Goal: Information Seeking & Learning: Learn about a topic

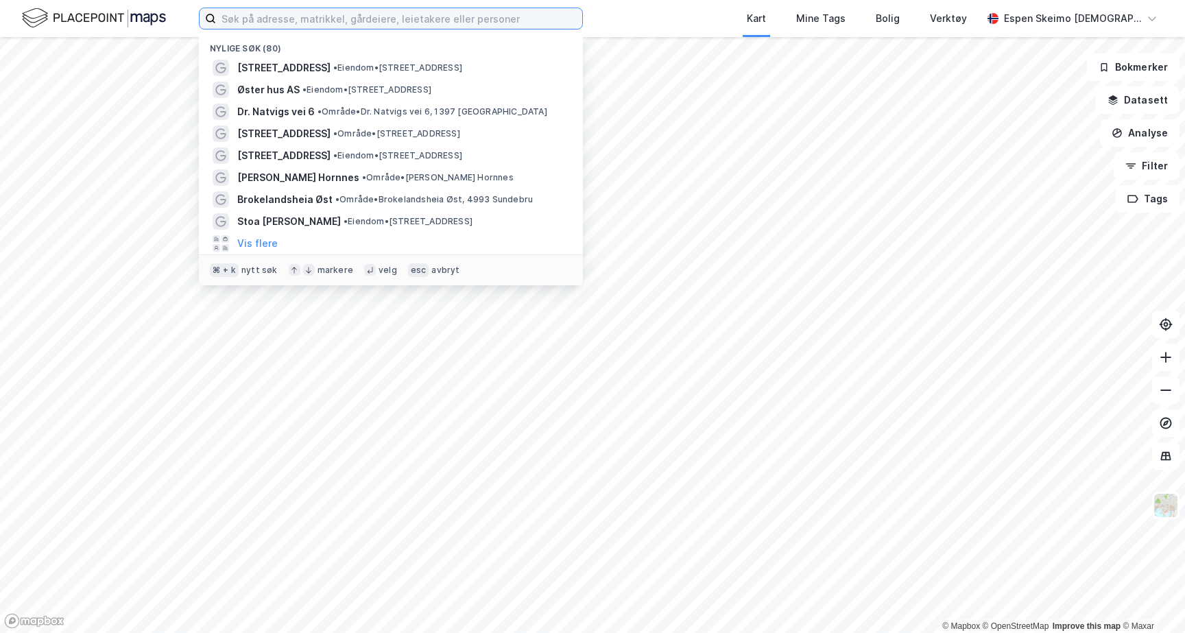
click at [273, 23] on input at bounding box center [399, 18] width 366 height 21
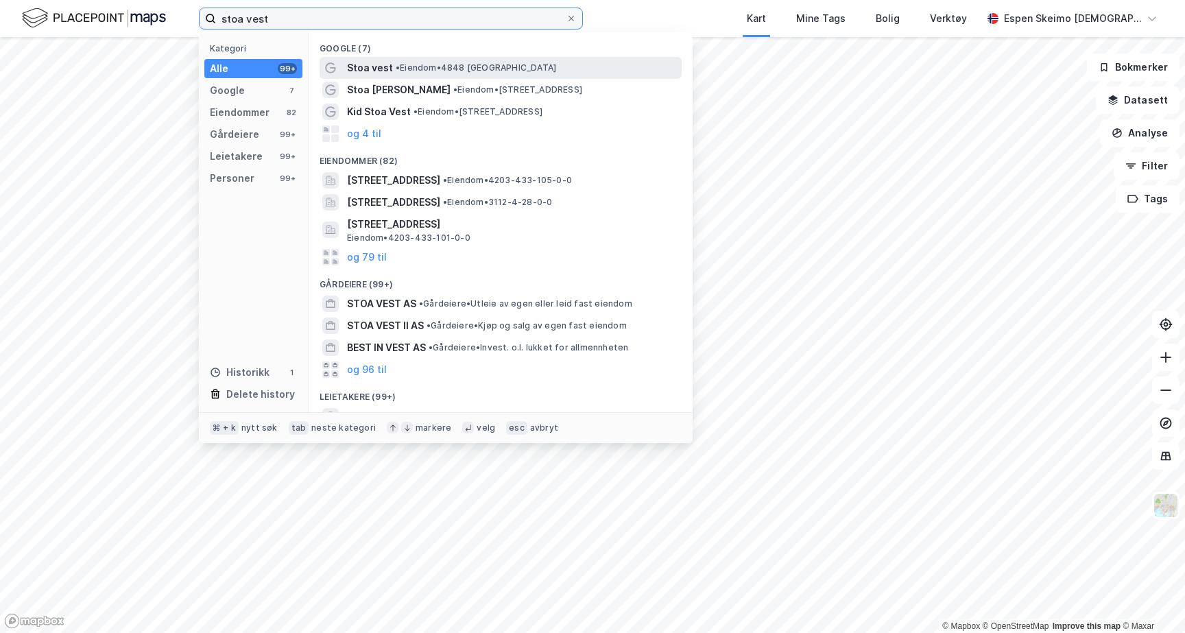
type input "stoa vest"
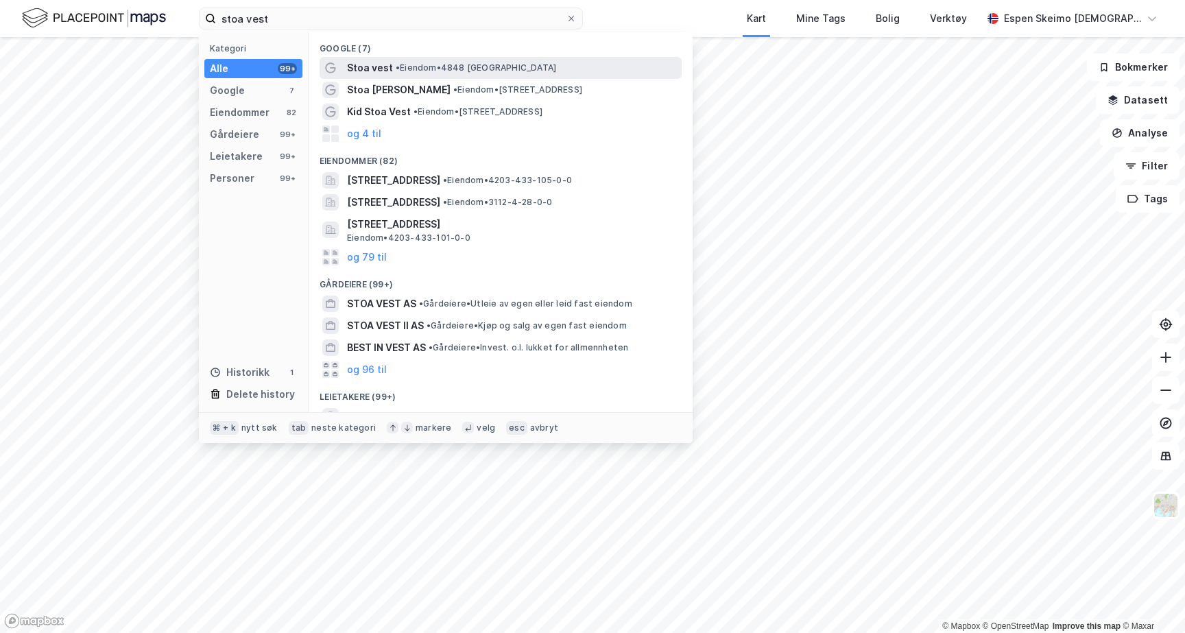
click at [435, 69] on span "• Eiendom • 4848 [GEOGRAPHIC_DATA]" at bounding box center [476, 67] width 160 height 11
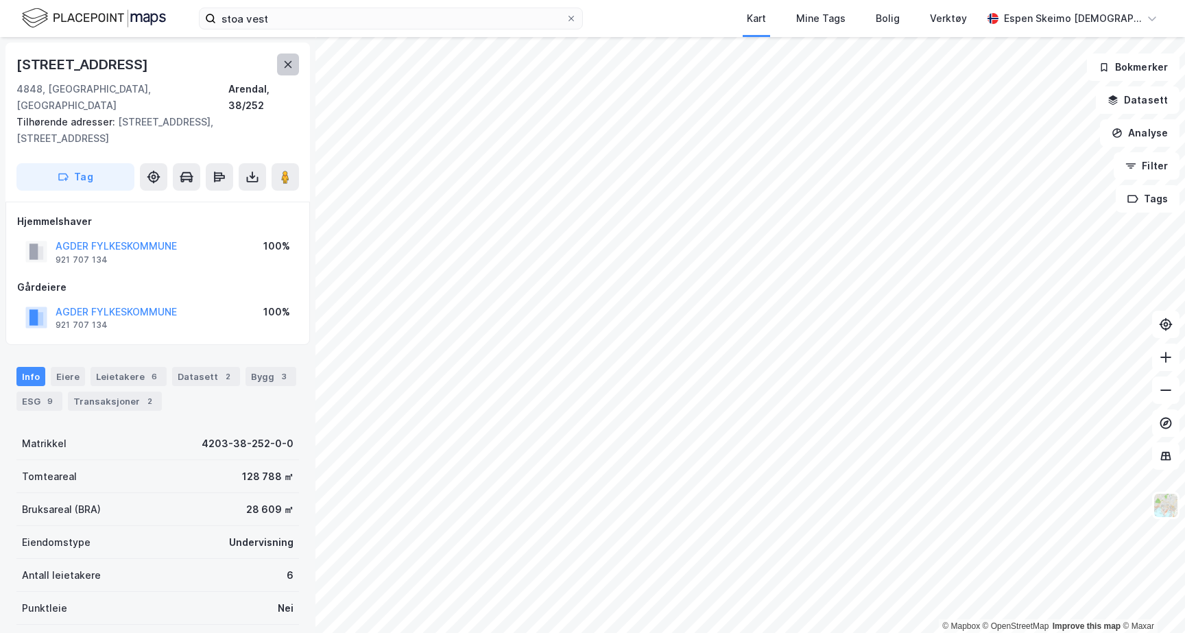
click at [284, 60] on icon at bounding box center [288, 64] width 11 height 11
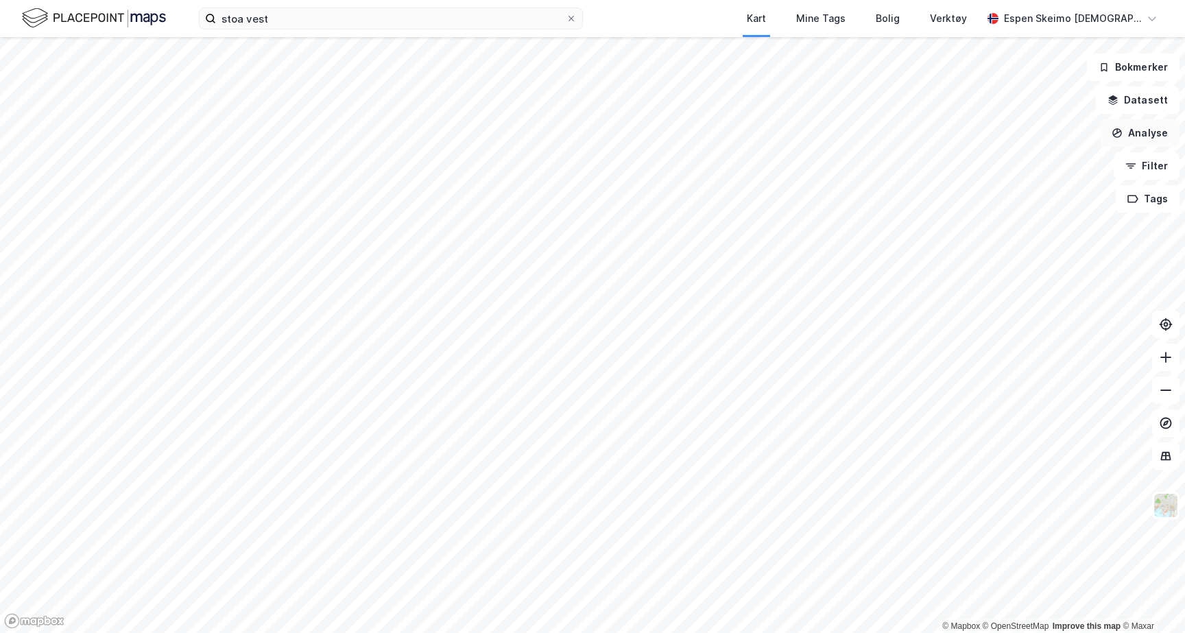
click at [1140, 137] on button "Analyse" at bounding box center [1140, 132] width 80 height 27
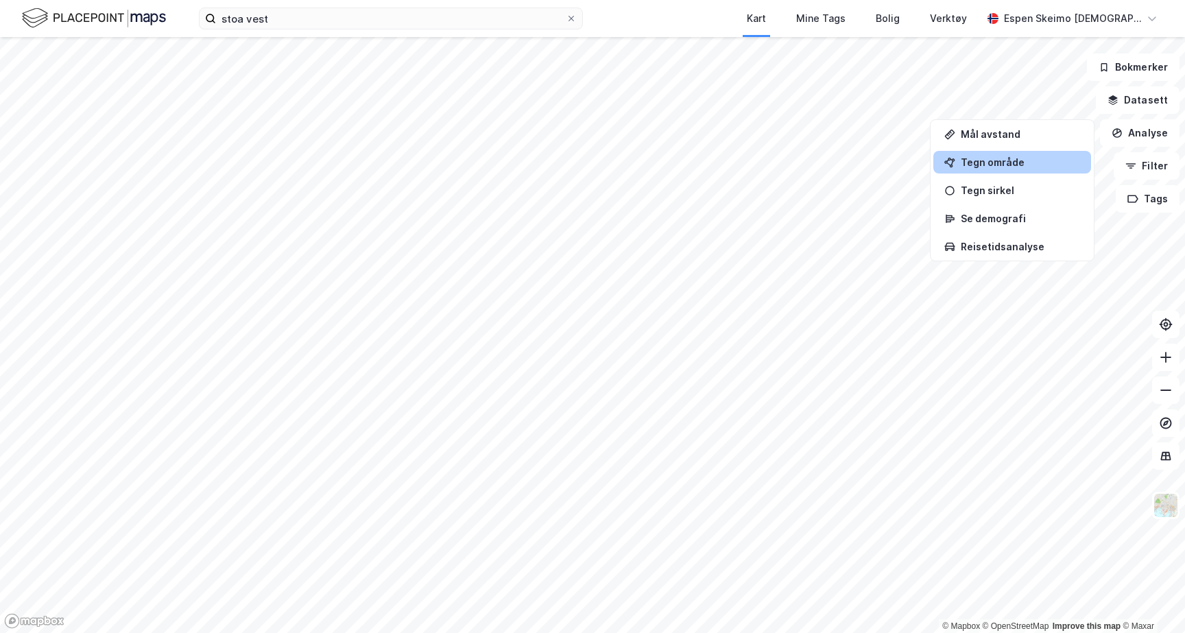
click at [985, 158] on div "Tegn område" at bounding box center [1020, 162] width 119 height 12
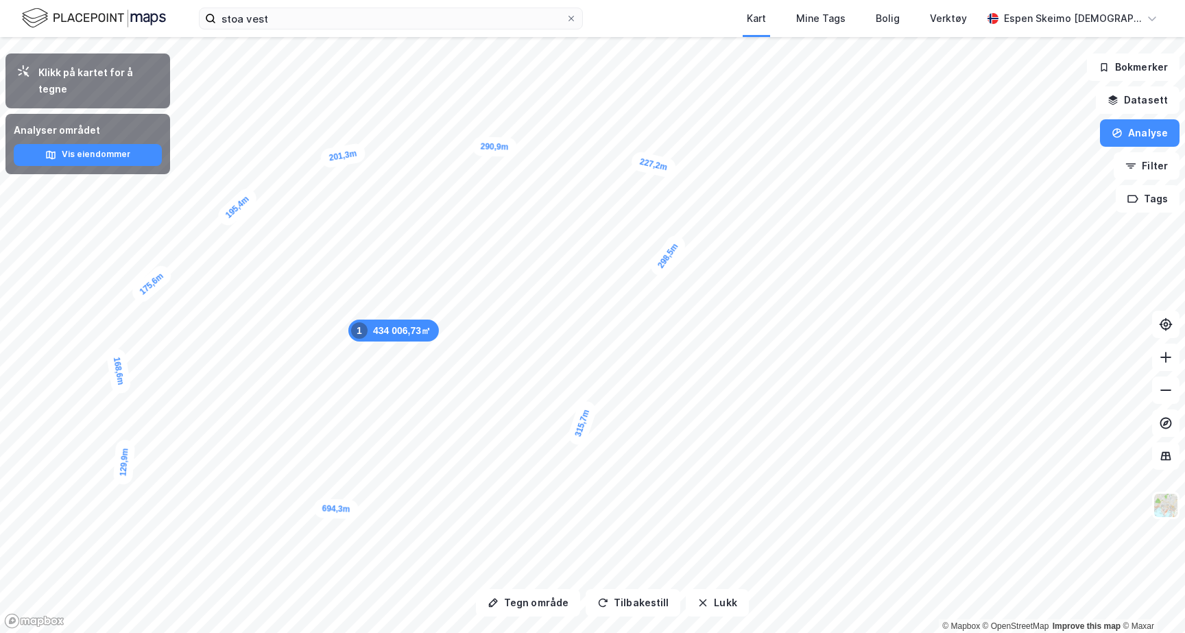
drag, startPoint x: 242, startPoint y: 572, endPoint x: 441, endPoint y: 326, distance: 316.5
click at [439, 326] on div "434 006,73㎡ 1" at bounding box center [393, 331] width 91 height 22
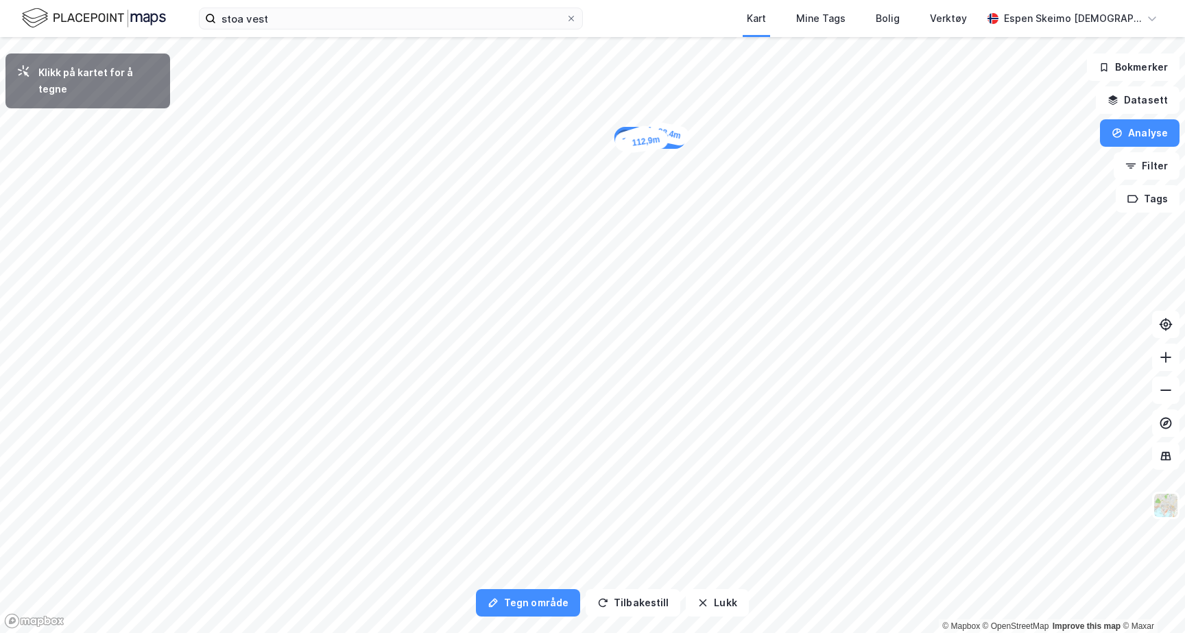
click at [681, 136] on div "38,4m" at bounding box center [669, 133] width 43 height 27
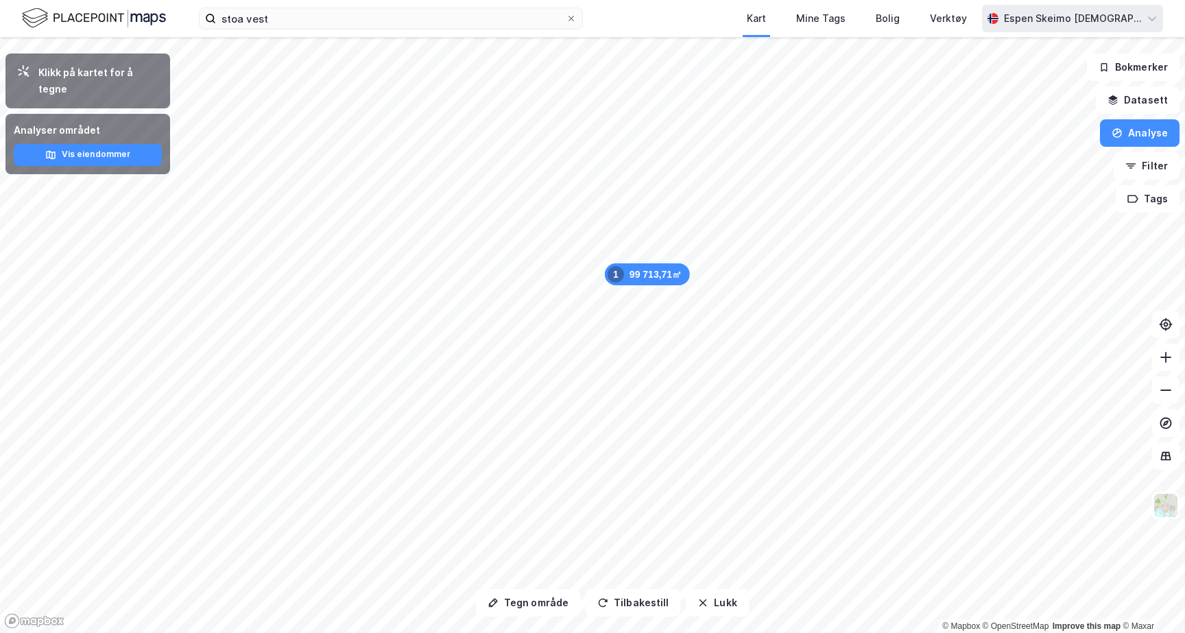
click at [666, 267] on div "99 713,71㎡ 1" at bounding box center [647, 274] width 85 height 22
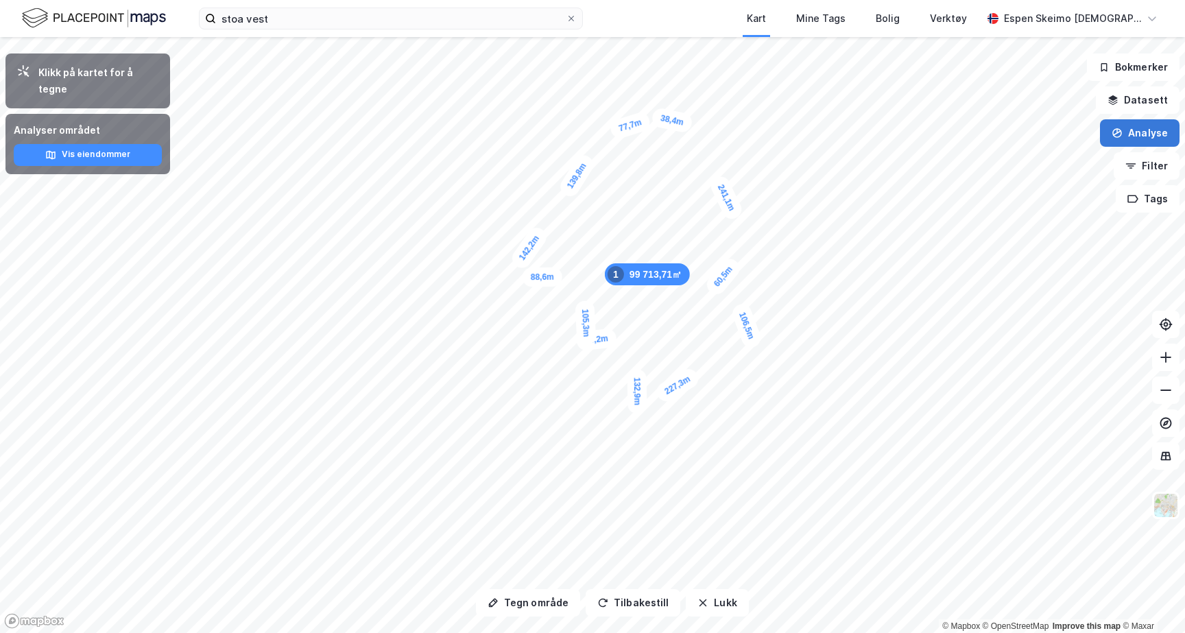
click at [1134, 141] on button "Analyse" at bounding box center [1140, 132] width 80 height 27
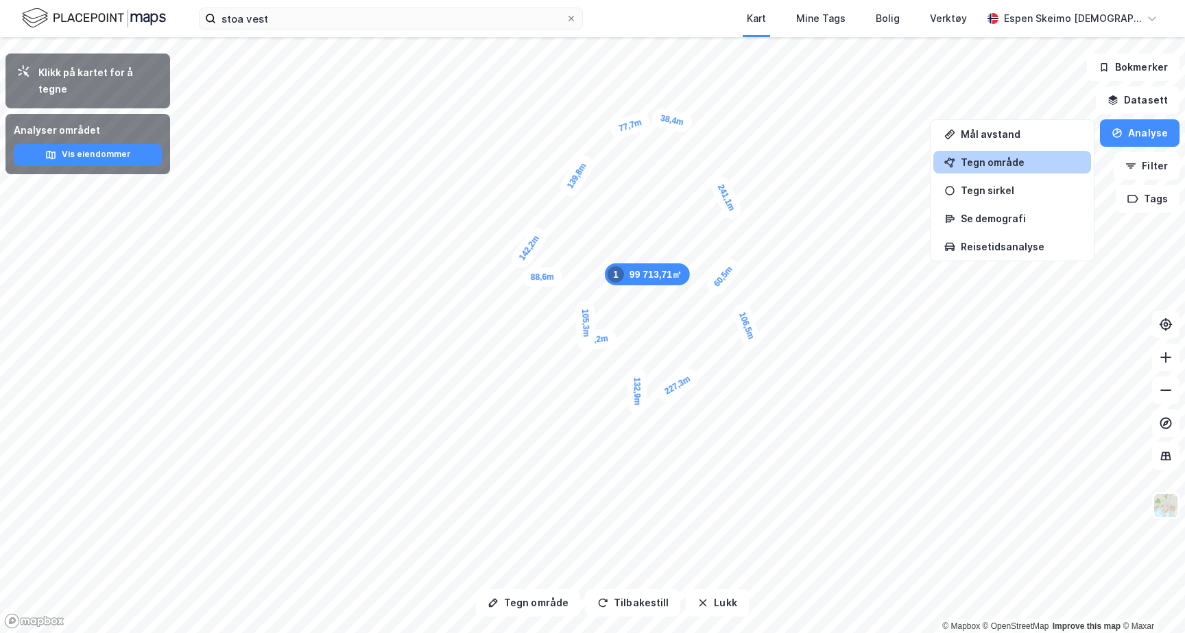
click at [1016, 169] on div "Tegn område" at bounding box center [1012, 162] width 158 height 23
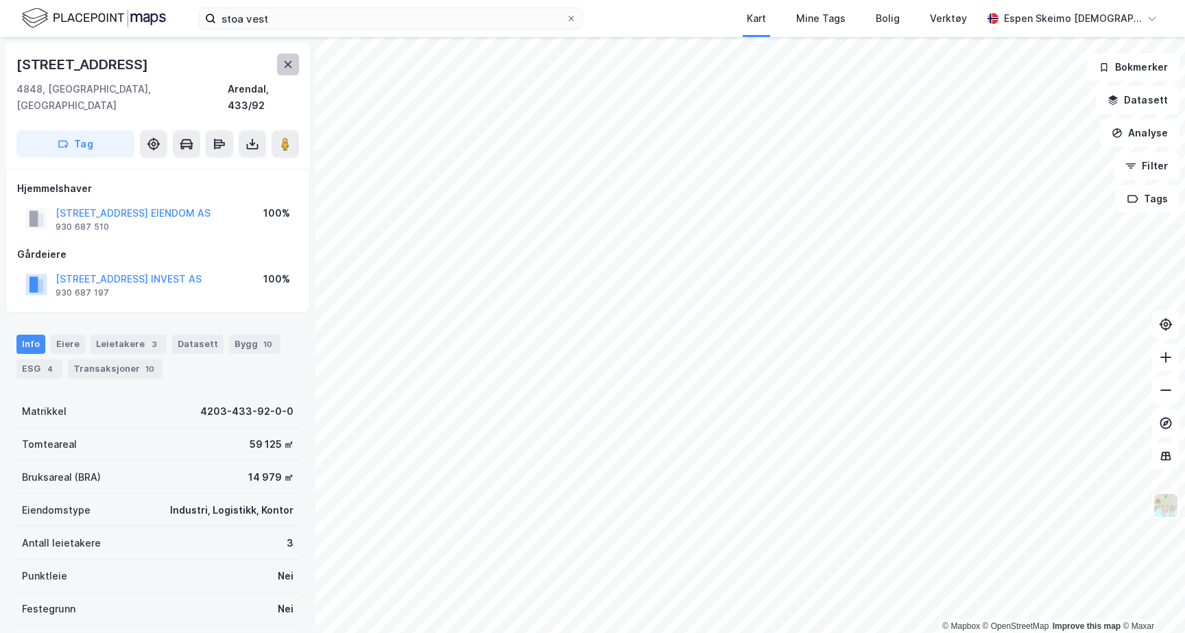
click at [285, 66] on icon at bounding box center [289, 64] width 8 height 7
